Goal: Task Accomplishment & Management: Manage account settings

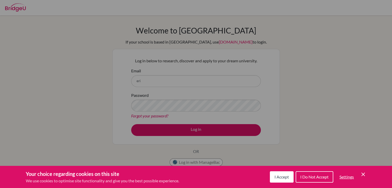
click at [283, 176] on span "I Accept" at bounding box center [282, 177] width 14 height 5
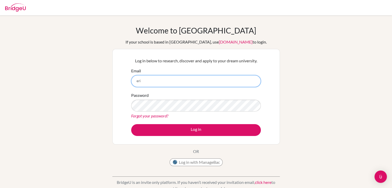
click at [148, 82] on input "eri" at bounding box center [196, 81] width 130 height 12
type input "[EMAIL_ADDRESS][DOMAIN_NAME]"
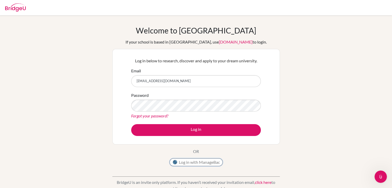
click at [189, 162] on button "Log in with ManageBac" at bounding box center [196, 163] width 53 height 8
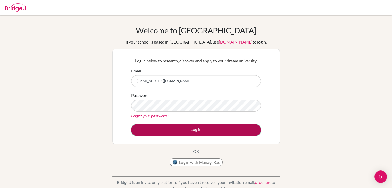
click at [170, 127] on button "Log in" at bounding box center [196, 130] width 130 height 12
